Goal: Navigation & Orientation: Find specific page/section

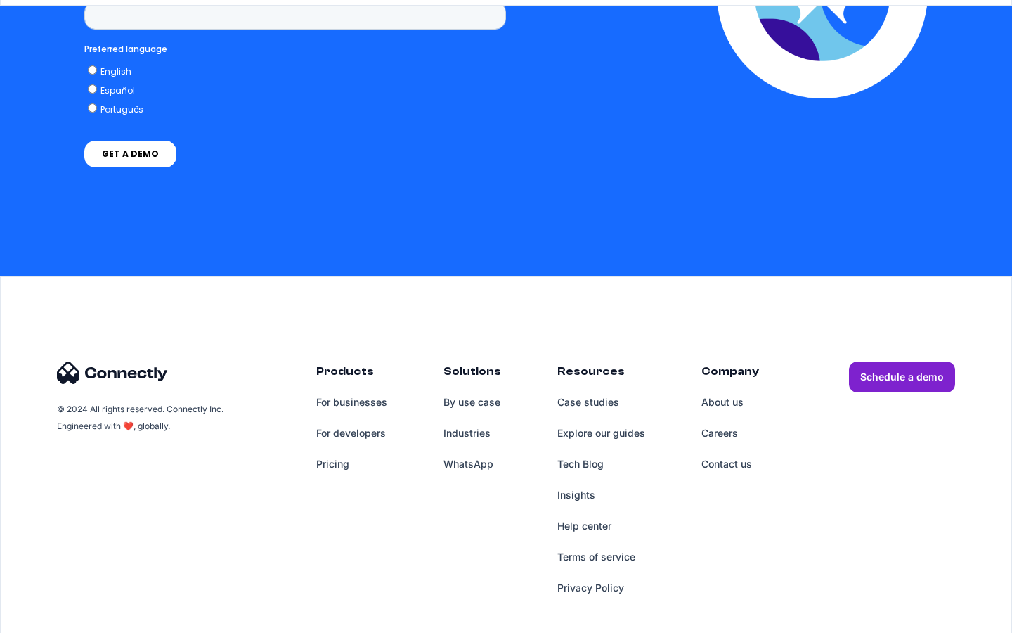
scroll to position [2993, 0]
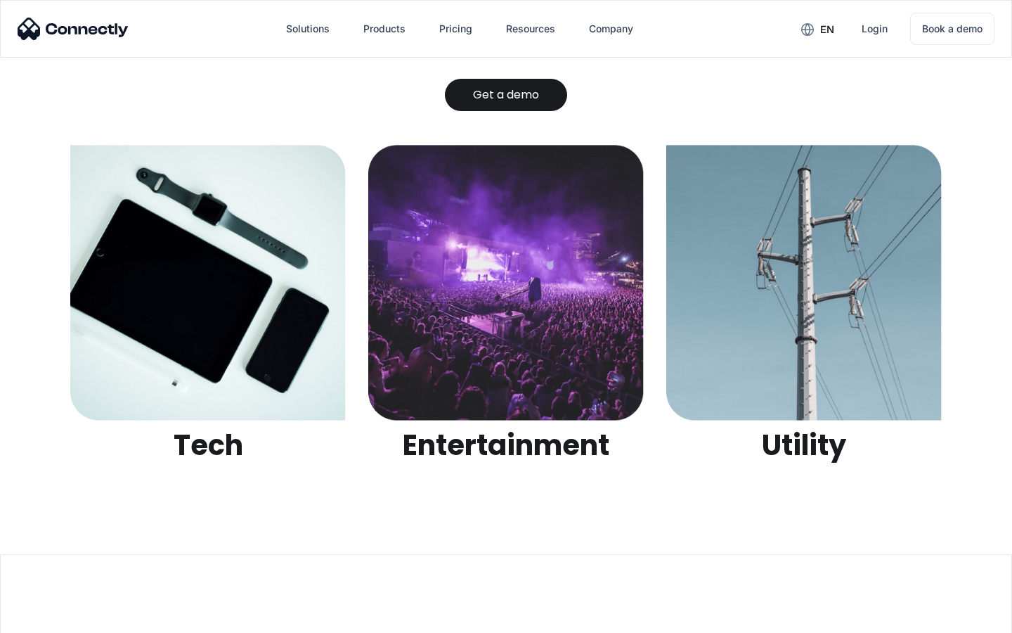
scroll to position [4435, 0]
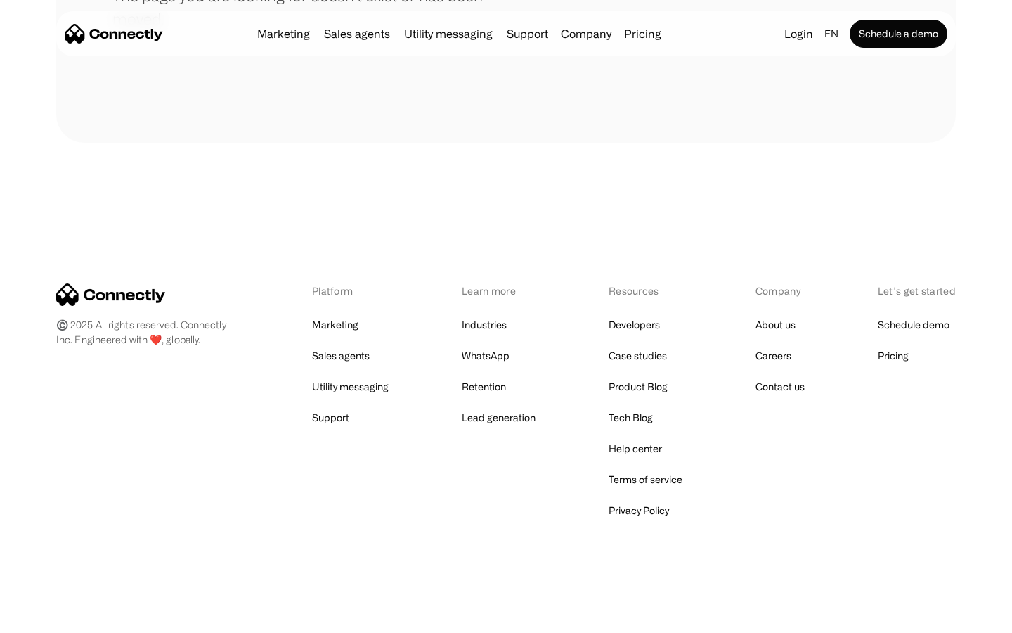
scroll to position [257, 0]
